Goal: Information Seeking & Learning: Learn about a topic

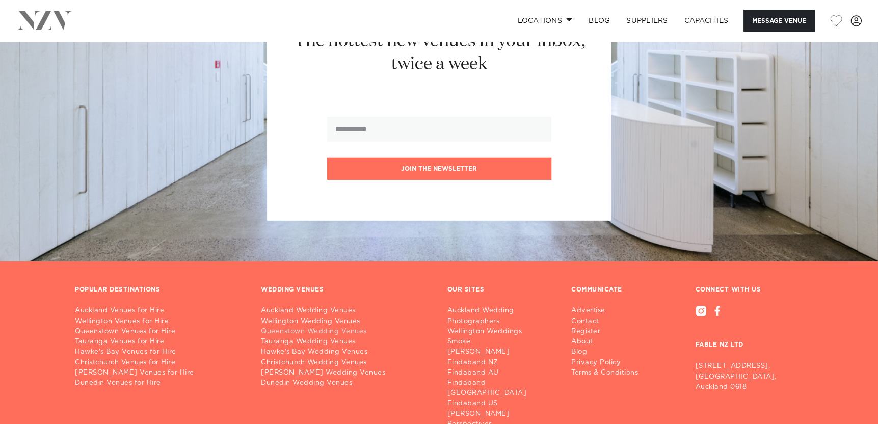
scroll to position [2639, 0]
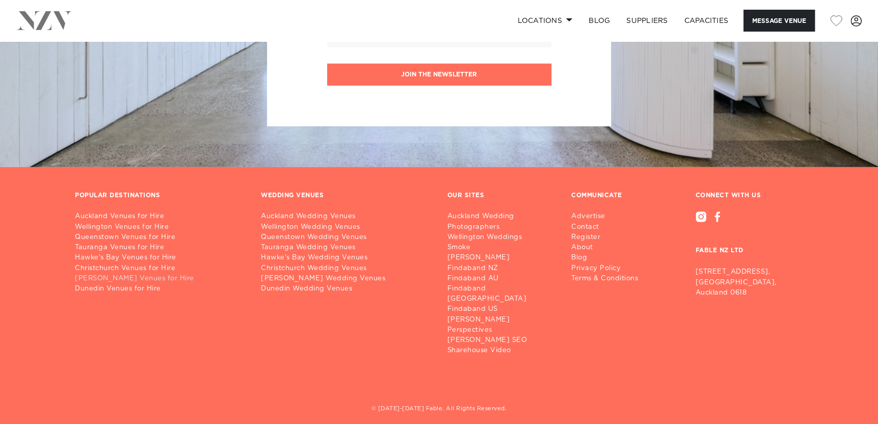
click at [97, 278] on link "[PERSON_NAME] Venues for Hire" at bounding box center [160, 279] width 170 height 10
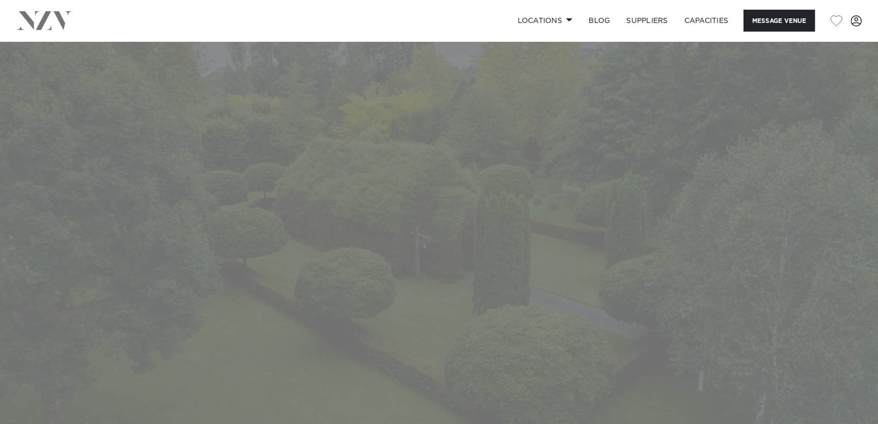
scroll to position [0, 0]
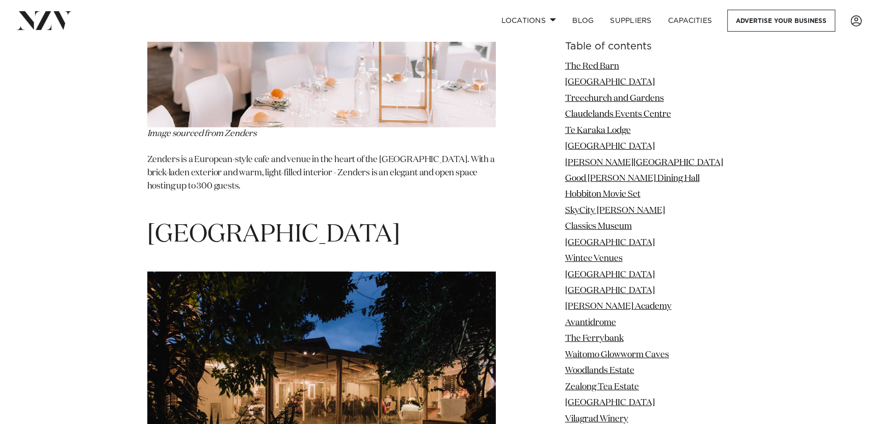
scroll to position [11927, 0]
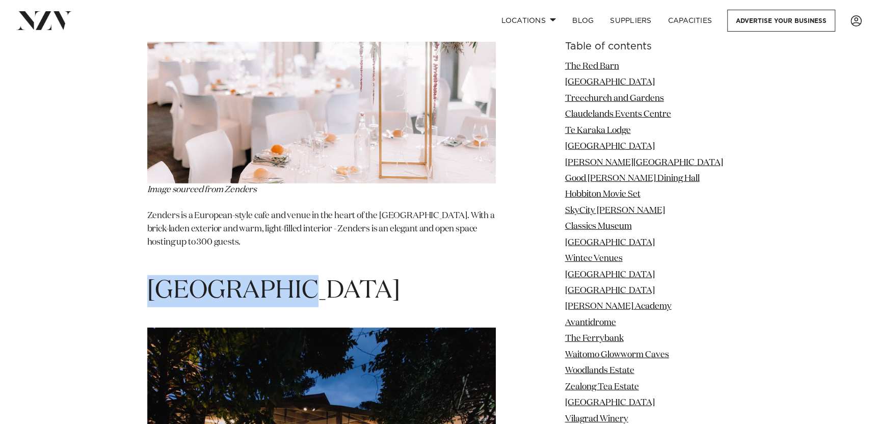
drag, startPoint x: 299, startPoint y: 101, endPoint x: 149, endPoint y: 102, distance: 150.4
click at [149, 275] on h1 "[GEOGRAPHIC_DATA]" at bounding box center [321, 291] width 349 height 32
copy span "[GEOGRAPHIC_DATA]"
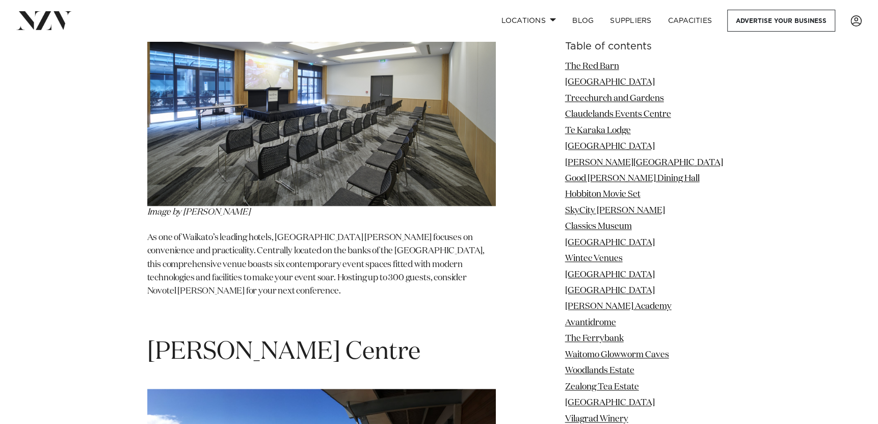
scroll to position [13915, 0]
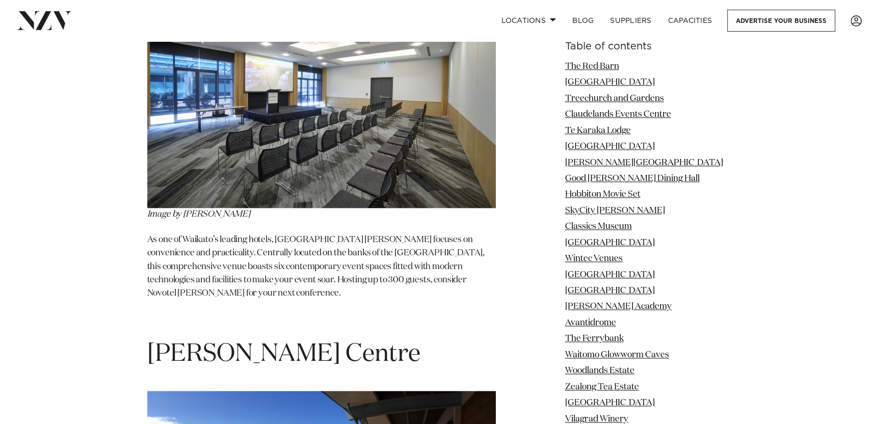
drag, startPoint x: 150, startPoint y: 148, endPoint x: 450, endPoint y: 154, distance: 299.8
click at [450, 338] on h1 "[PERSON_NAME] Centre" at bounding box center [321, 354] width 349 height 32
copy span "[PERSON_NAME] Centre"
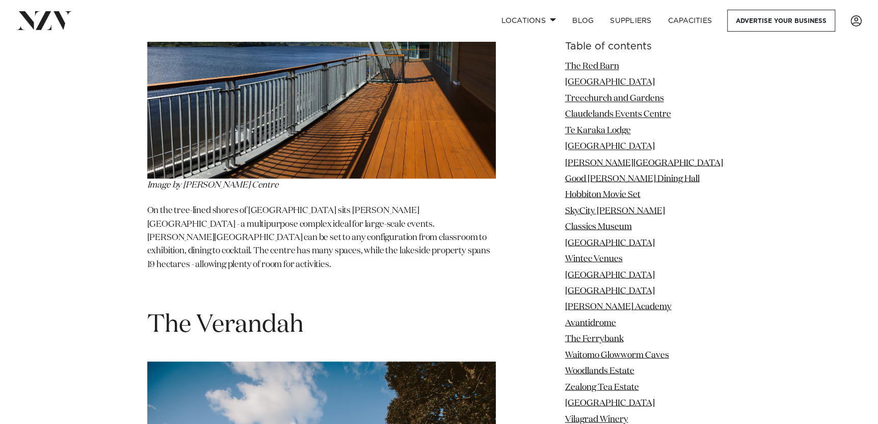
scroll to position [14476, 0]
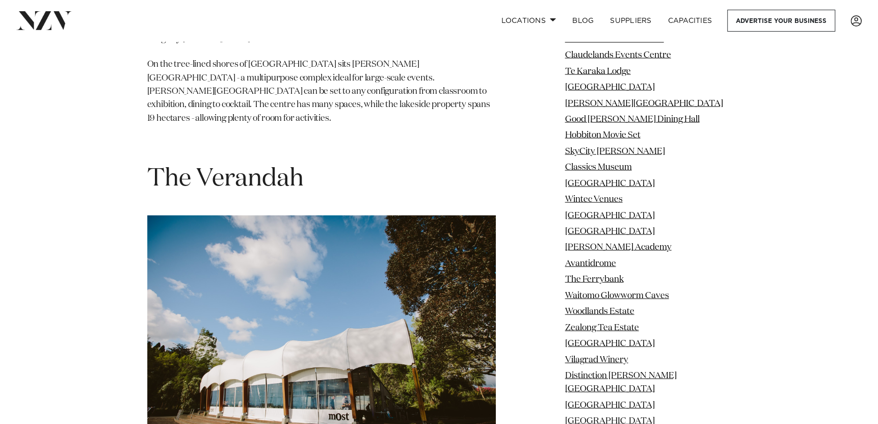
drag, startPoint x: 155, startPoint y: 267, endPoint x: 426, endPoint y: 310, distance: 274.1
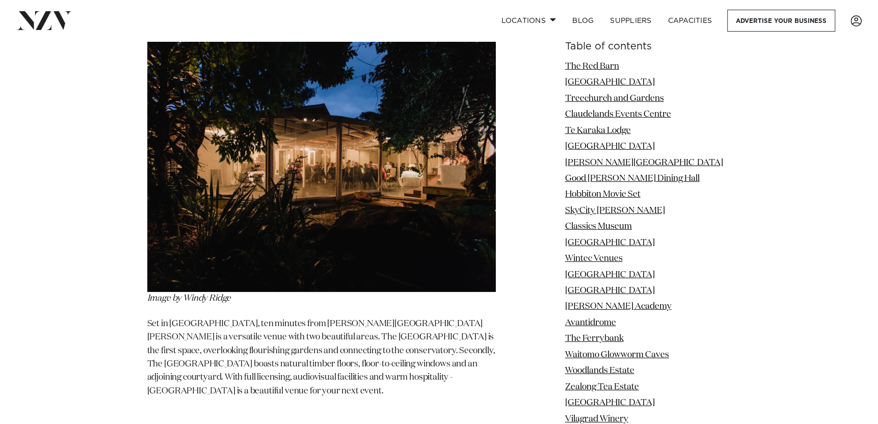
scroll to position [12131, 0]
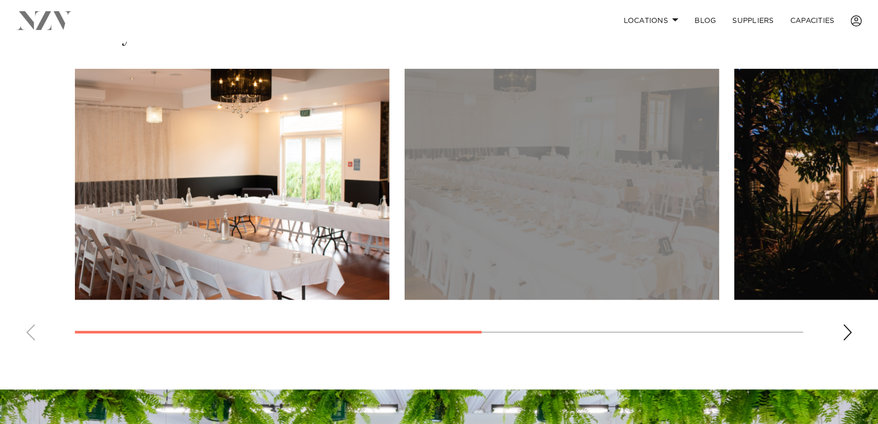
scroll to position [714, 0]
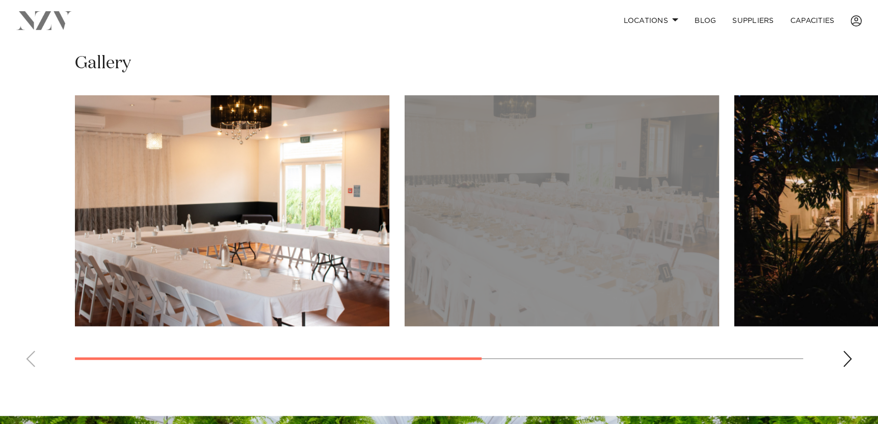
click at [851, 353] on div "Next slide" at bounding box center [848, 359] width 10 height 16
